Goal: Navigation & Orientation: Go to known website

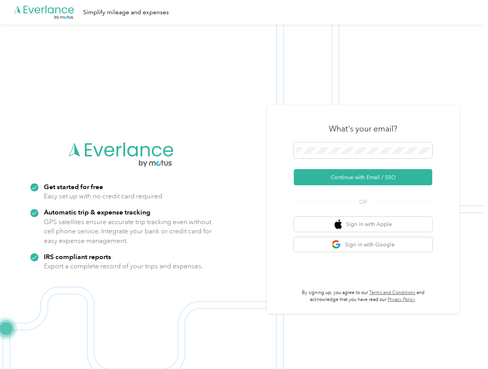
click at [244, 185] on img at bounding box center [242, 209] width 484 height 369
click at [244, 12] on div ".cls-1 { fill: #00adee; } .cls-2 { fill: #fff; } .cls-3 { fill: #707372; } .cls…" at bounding box center [242, 12] width 484 height 25
click at [366, 177] on button "Continue with Email / SSO" at bounding box center [363, 177] width 138 height 16
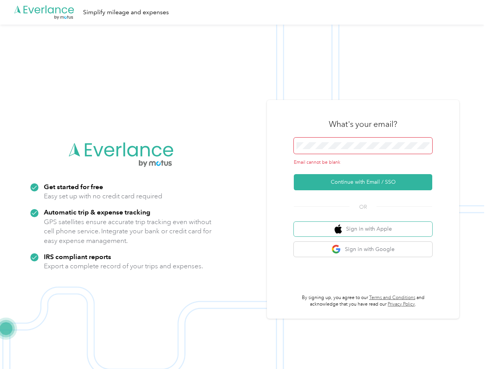
click at [366, 224] on button "Sign in with Apple" at bounding box center [363, 229] width 138 height 15
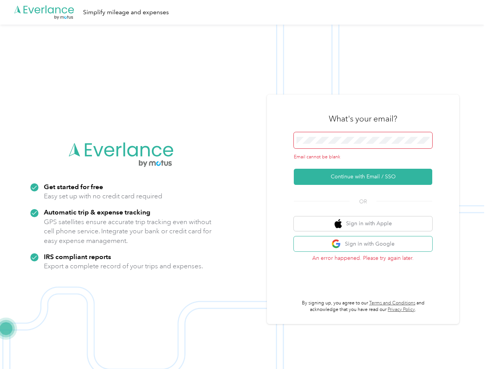
click at [366, 244] on button "Sign in with Google" at bounding box center [363, 243] width 138 height 15
